Goal: Task Accomplishment & Management: Use online tool/utility

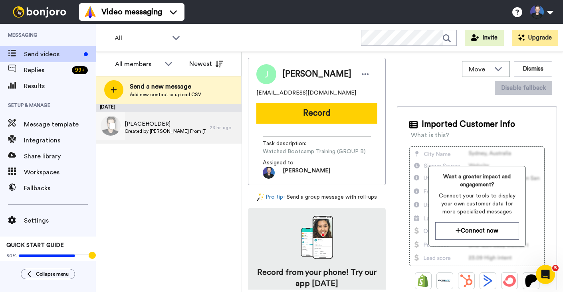
click at [209, 139] on div "[PLACEHOLDER] Created by Gregory From Dapp University" at bounding box center [153, 128] width 114 height 32
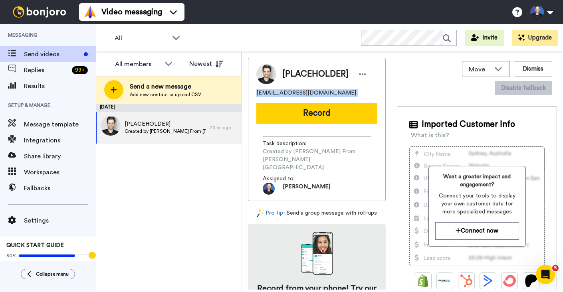
drag, startPoint x: 280, startPoint y: 98, endPoint x: 253, endPoint y: 93, distance: 27.2
click at [253, 93] on div "[PLACEHOLDER] dappuniversity@gmail.com Record Task description : Created by Gre…" at bounding box center [317, 129] width 138 height 143
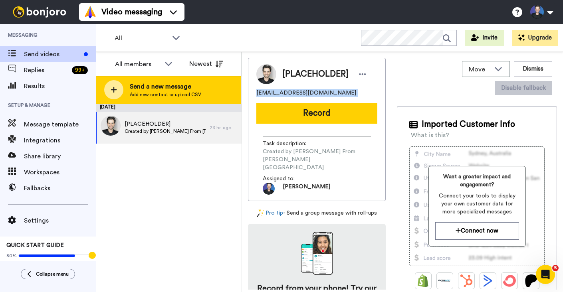
copy span "dappuniversity@gmail.com"
click at [176, 92] on span "Add new contact or upload CSV" at bounding box center [165, 94] width 71 height 6
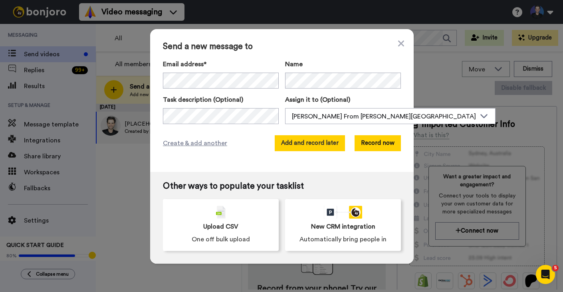
click at [301, 147] on button "Add and record later" at bounding box center [309, 143] width 70 height 16
